Goal: Task Accomplishment & Management: Manage account settings

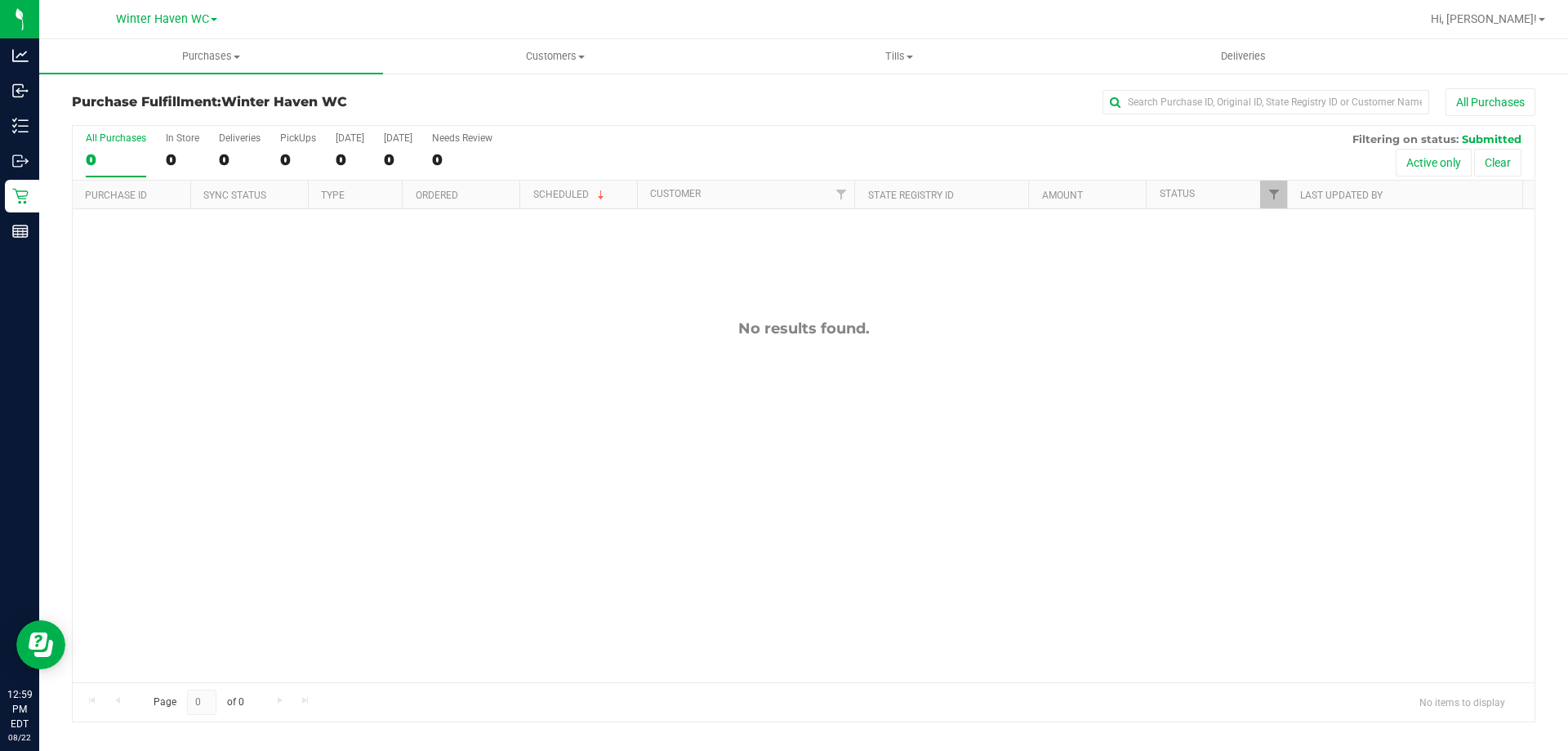
click at [1516, 21] on span "Hi, [PERSON_NAME]!" at bounding box center [1483, 18] width 106 height 13
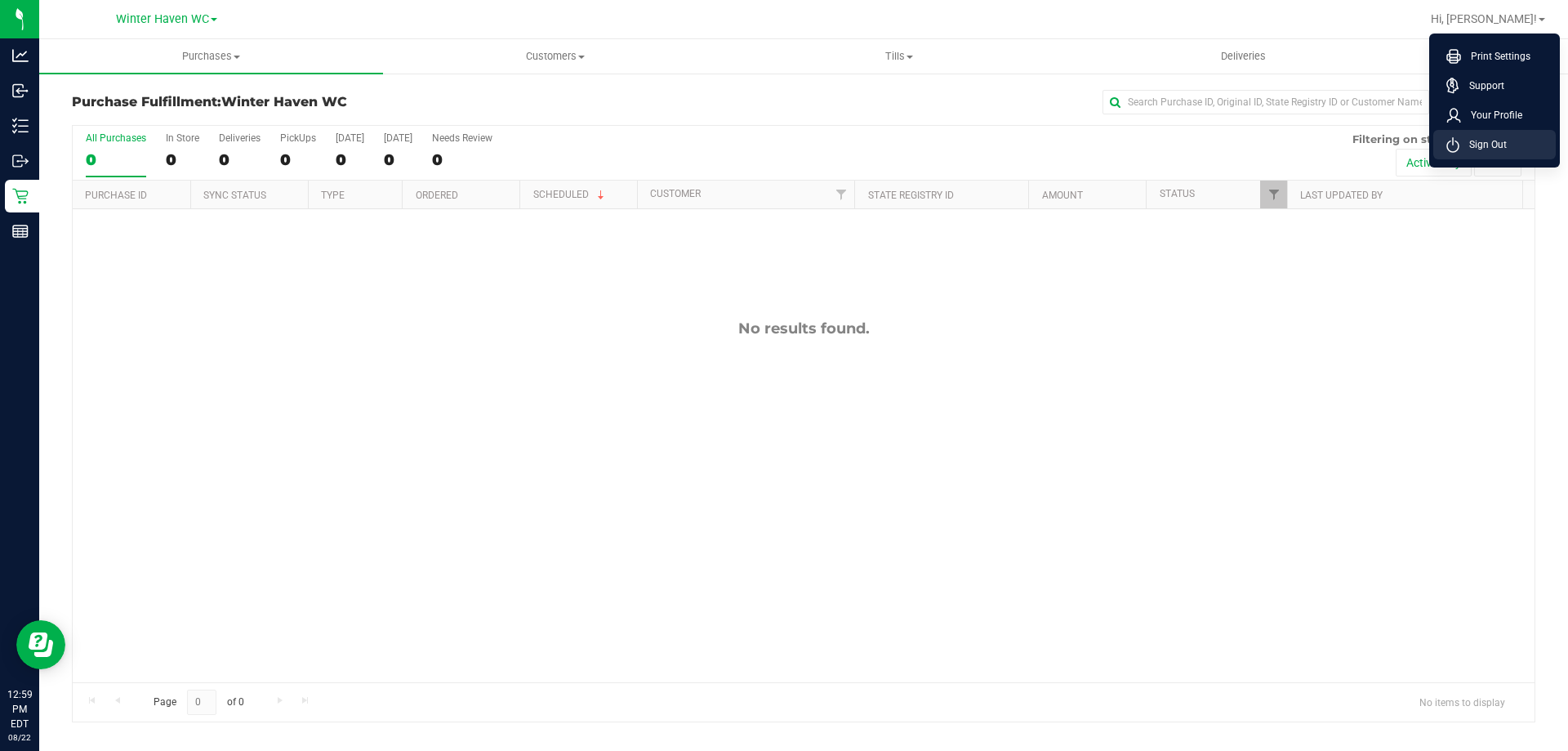
click at [1472, 143] on span "Sign Out" at bounding box center [1482, 144] width 47 height 17
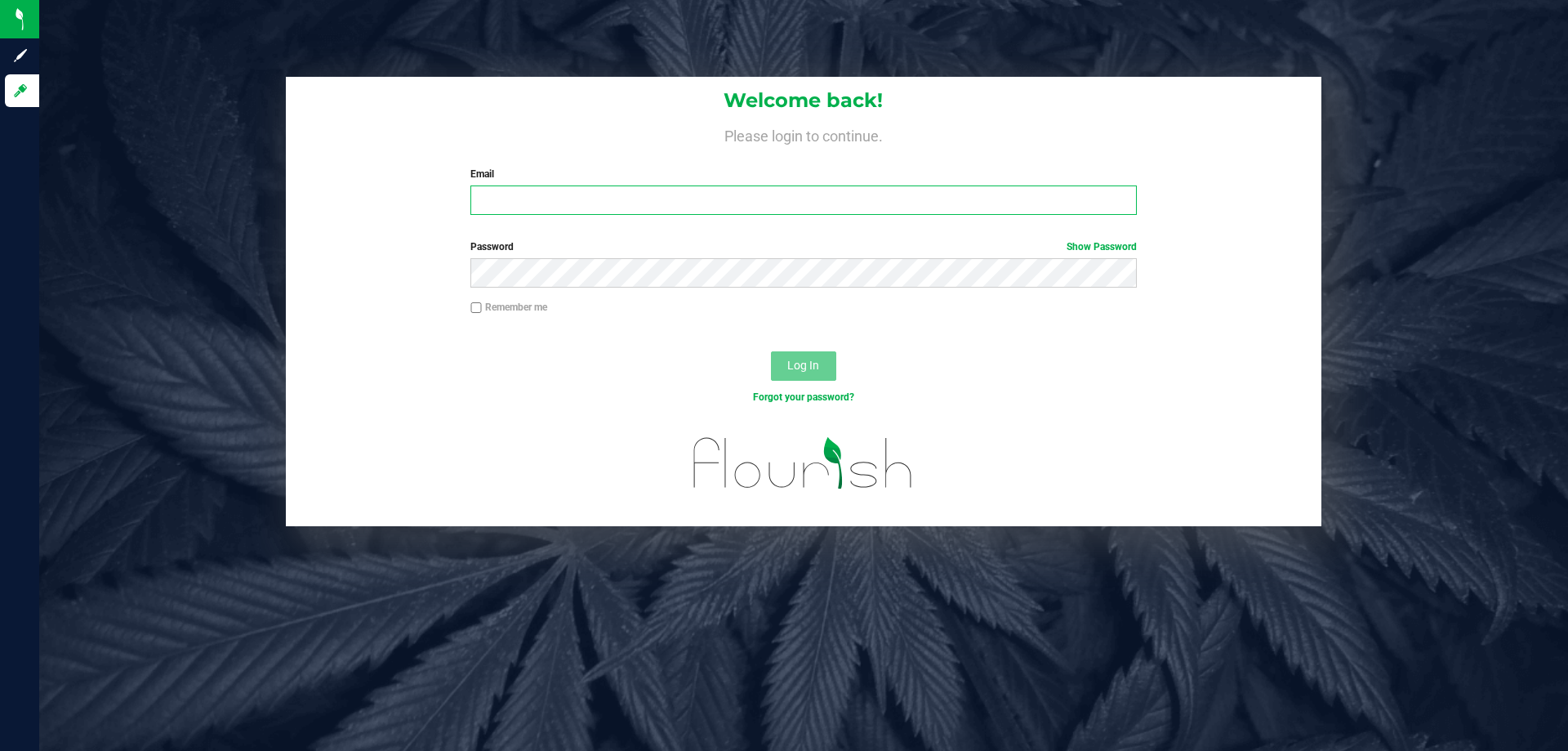
click at [823, 205] on input "Email" at bounding box center [802, 200] width 665 height 30
type input "[EMAIL_ADDRESS][DOMAIN_NAME]"
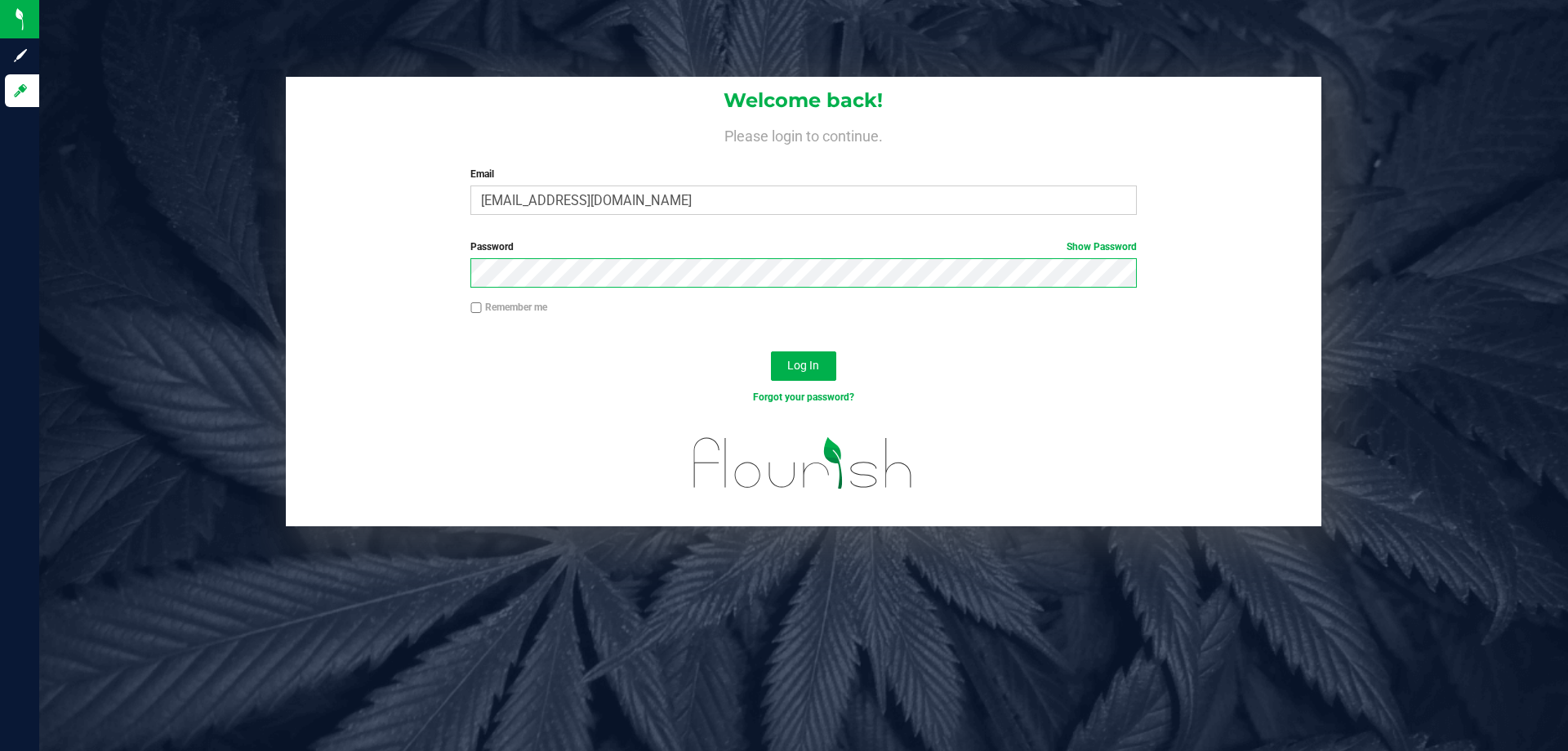
click at [771, 351] on button "Log In" at bounding box center [803, 366] width 66 height 30
